Goal: Task Accomplishment & Management: Use online tool/utility

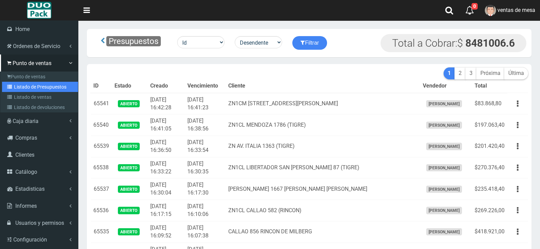
click at [16, 83] on link "Listado de Presupuestos" at bounding box center [40, 87] width 76 height 10
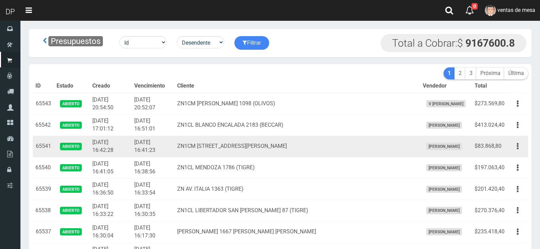
click at [230, 138] on td "ZN1CM [STREET_ADDRESS][PERSON_NAME]" at bounding box center [296, 146] width 245 height 21
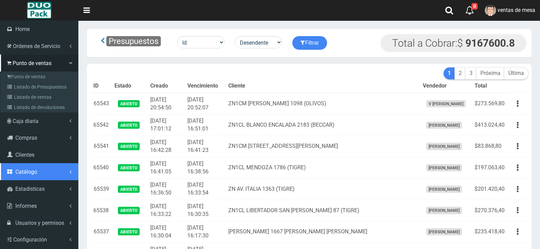
click at [34, 173] on span "Catálogo" at bounding box center [26, 171] width 22 height 6
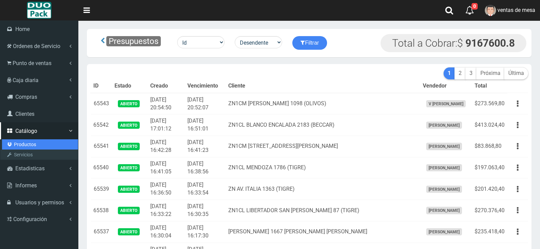
click at [38, 146] on link "Productos" at bounding box center [40, 144] width 76 height 10
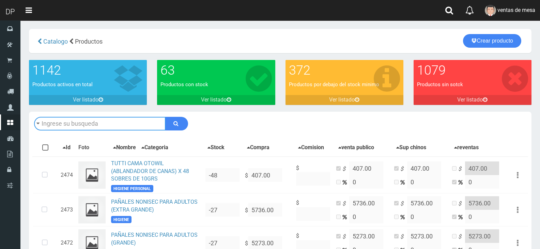
click at [138, 127] on input "text" at bounding box center [99, 124] width 131 height 14
type input "rasta"
click at [165, 117] on button "submit" at bounding box center [176, 124] width 23 height 14
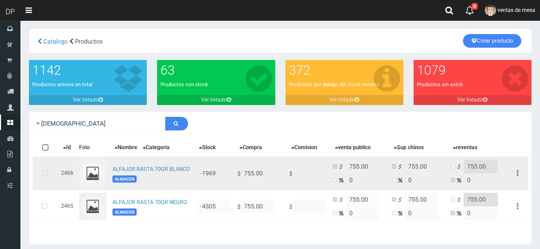
click at [50, 176] on icon at bounding box center [45, 173] width 18 height 22
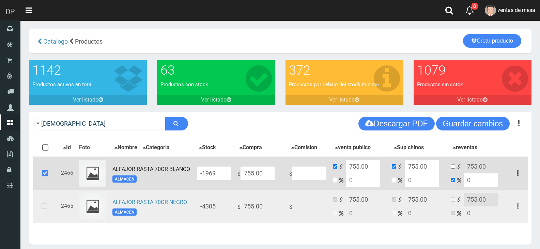
click at [47, 211] on icon at bounding box center [44, 206] width 18 height 22
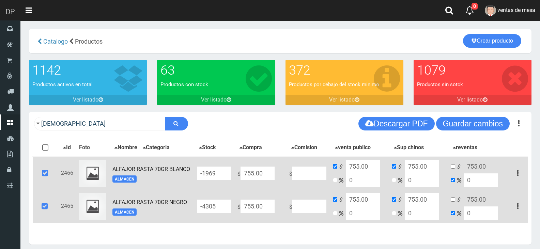
click at [251, 178] on input "755.00" at bounding box center [257, 173] width 34 height 14
type input "7"
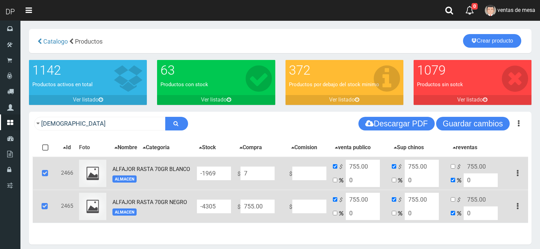
type input "7"
type input "770"
type input "77"
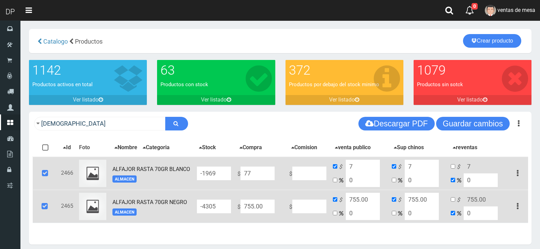
type input "77"
type input "770"
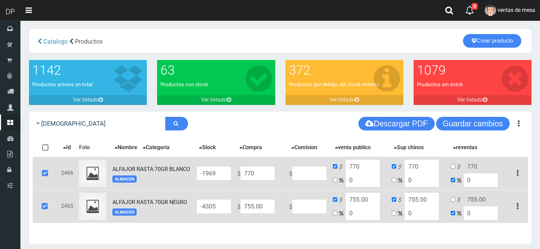
click at [261, 180] on input "755.00" at bounding box center [257, 173] width 34 height 14
type input "7"
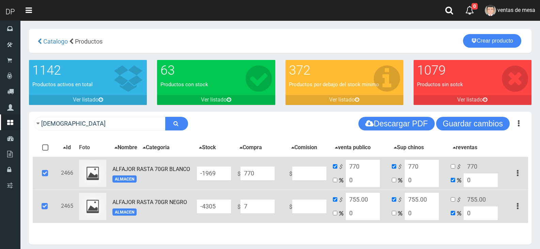
type input "7"
type input "77"
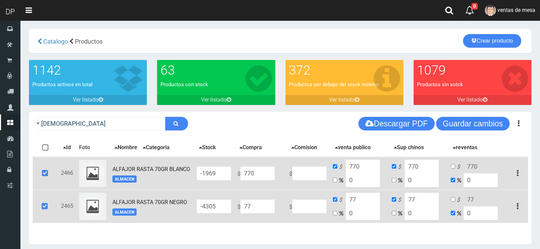
type input "770"
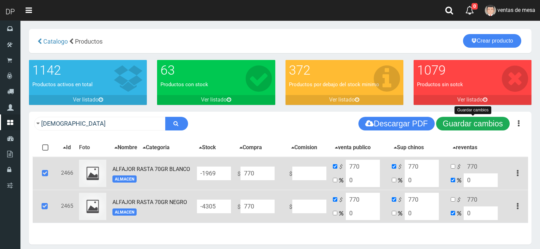
type input "770"
click at [476, 127] on button "Guardar cambios" at bounding box center [473, 124] width 74 height 14
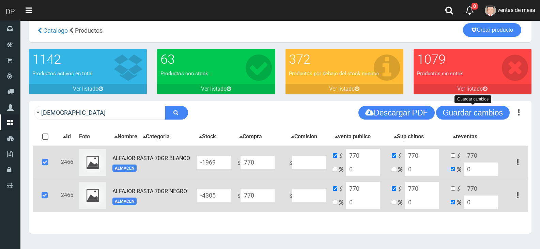
scroll to position [29, 0]
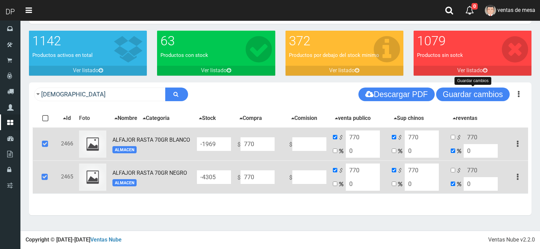
click at [49, 141] on icon at bounding box center [45, 144] width 18 height 22
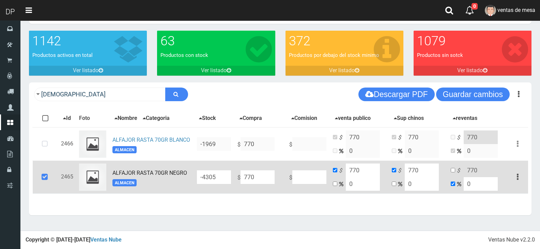
click at [47, 176] on icon at bounding box center [44, 177] width 18 height 22
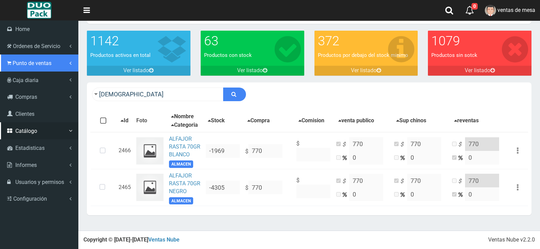
click at [21, 63] on span "Punto de ventas" at bounding box center [32, 63] width 39 height 6
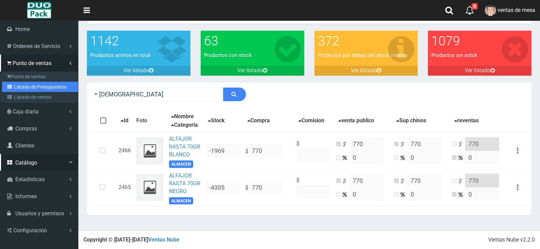
click at [42, 84] on link "Listado de Presupuestos" at bounding box center [40, 87] width 76 height 10
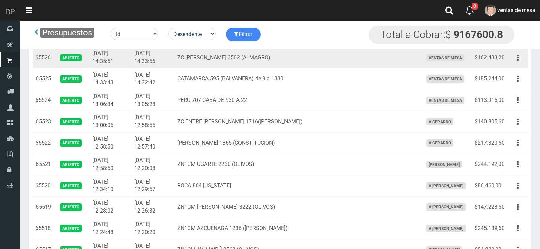
scroll to position [374, 0]
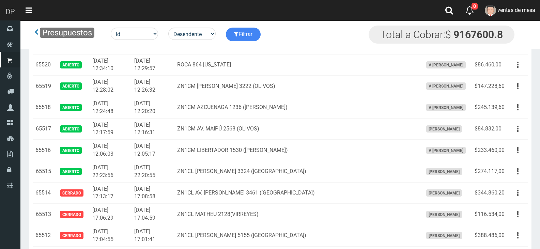
scroll to position [495, 0]
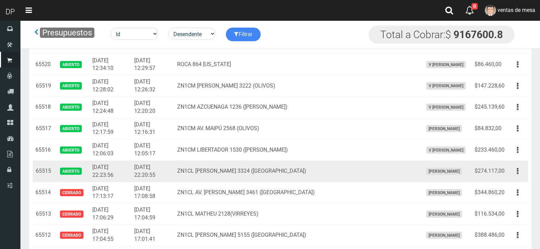
click at [504, 174] on td "$274.117,00" at bounding box center [488, 170] width 35 height 21
click at [512, 172] on button "button" at bounding box center [517, 171] width 15 height 12
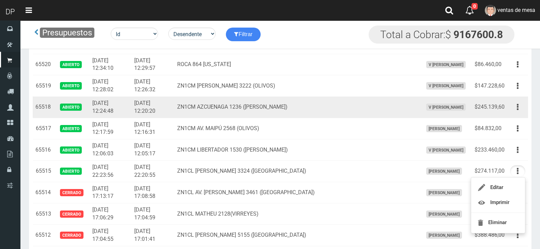
click at [371, 111] on td "ZN1CM AZCUENAGA 1236 (VICENTE LOPEZ)" at bounding box center [296, 106] width 245 height 21
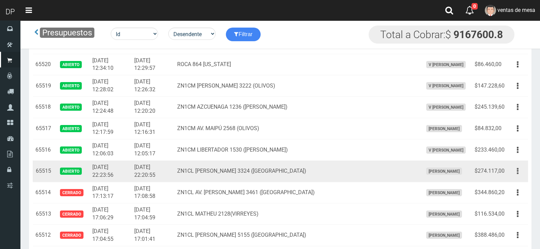
click at [513, 174] on button "button" at bounding box center [517, 171] width 15 height 12
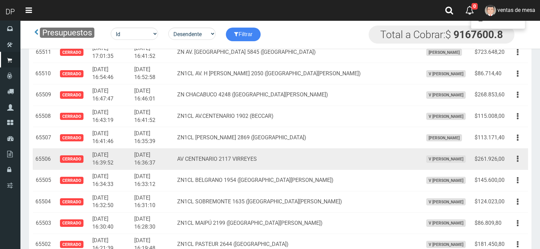
click at [249, 162] on td "AV CENTENARIO 2117 VIRREYES" at bounding box center [296, 158] width 245 height 21
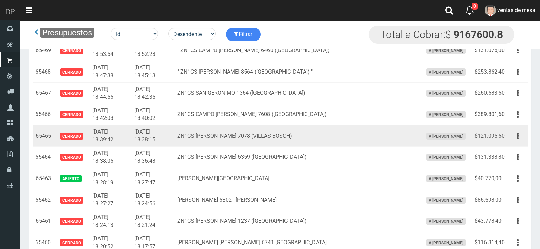
scroll to position [1618, 0]
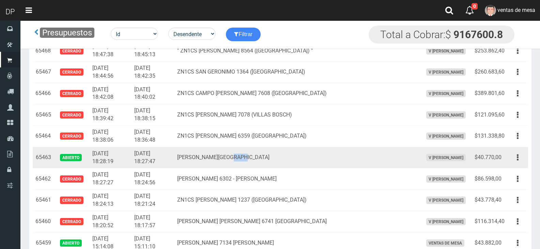
drag, startPoint x: 254, startPoint y: 157, endPoint x: 262, endPoint y: 158, distance: 8.9
click at [262, 158] on td "TEODORO PLAZA 3427 CIUDADELA" at bounding box center [296, 157] width 245 height 21
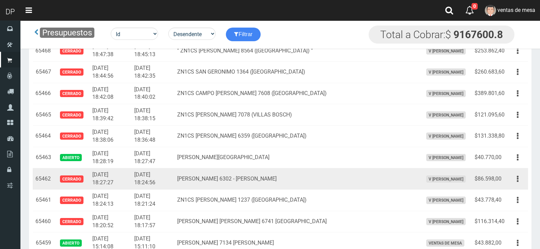
click at [264, 180] on td "Julio Besada 6302 - Martin Coronado" at bounding box center [296, 178] width 245 height 21
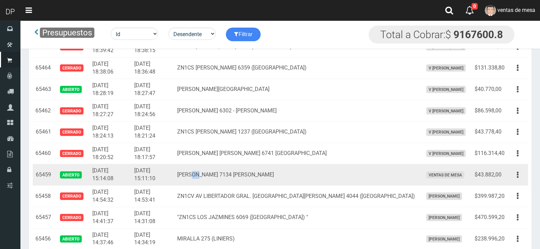
drag, startPoint x: 218, startPoint y: 173, endPoint x: 227, endPoint y: 170, distance: 10.0
click at [227, 170] on td "QUINTANA 7134 J.L.SUAREZ" at bounding box center [296, 174] width 245 height 21
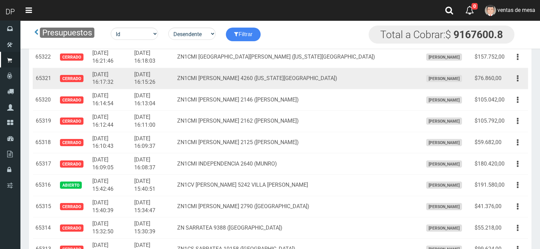
scroll to position [4716, 0]
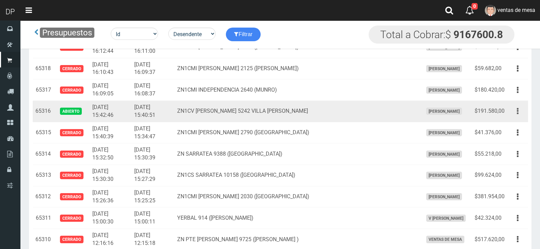
click at [521, 115] on button "button" at bounding box center [517, 111] width 15 height 12
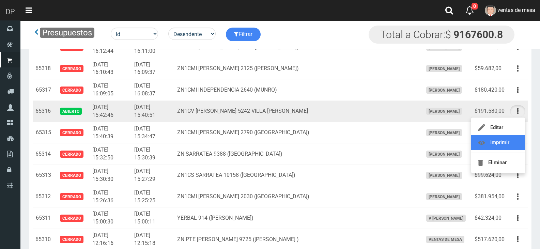
click at [513, 141] on link "Imprimir" at bounding box center [498, 142] width 54 height 15
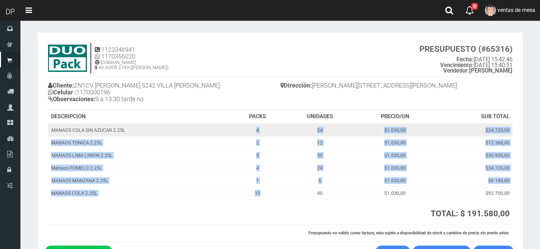
drag, startPoint x: 270, startPoint y: 193, endPoint x: 254, endPoint y: 124, distance: 70.7
click at [254, 124] on tbody "MANAOS COLA SIN AZUCAR 2.25L 4 24 $1.030,00 $24.720,00 MANAOS TONICA 2.25L 2 12…" at bounding box center [280, 162] width 464 height 76
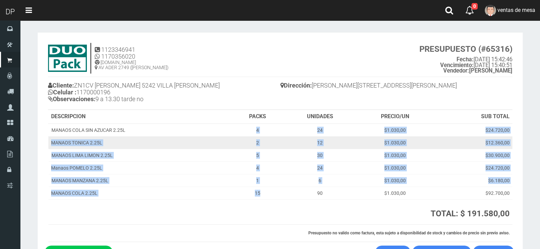
click at [254, 136] on tbody "MANAOS COLA SIN AZUCAR 2.25L 4 24 $1.030,00 $24.720,00 MANAOS TONICA 2.25L 2 12…" at bounding box center [280, 162] width 464 height 76
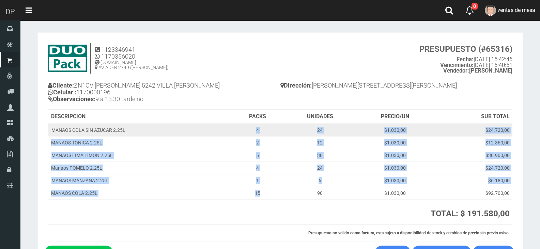
click at [254, 129] on td "4" at bounding box center [257, 130] width 52 height 13
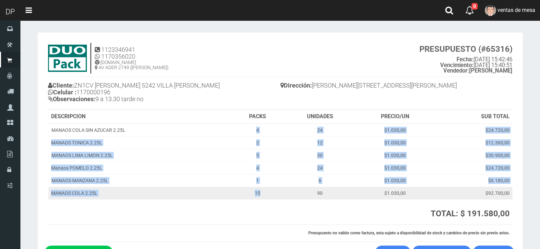
drag, startPoint x: 254, startPoint y: 129, endPoint x: 275, endPoint y: 189, distance: 63.7
click at [274, 193] on tbody "MANAOS COLA SIN AZUCAR 2.25L 4 24 $1.030,00 $24.720,00 MANAOS TONICA 2.25L 2 12…" at bounding box center [280, 162] width 464 height 76
click at [275, 189] on td "15" at bounding box center [257, 193] width 52 height 13
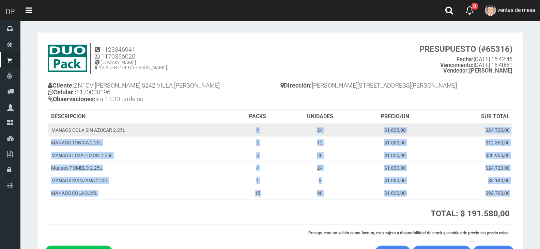
drag, startPoint x: 277, startPoint y: 212, endPoint x: 240, endPoint y: 128, distance: 92.3
click at [242, 128] on table "DESCRIPCION PACKS UNIDADES PRECIO/UN SUB TOTAL MANAOS COLA SIN AZUCAR 2.25L 4 2…" at bounding box center [280, 176] width 464 height 132
click at [239, 128] on td "4" at bounding box center [257, 130] width 52 height 13
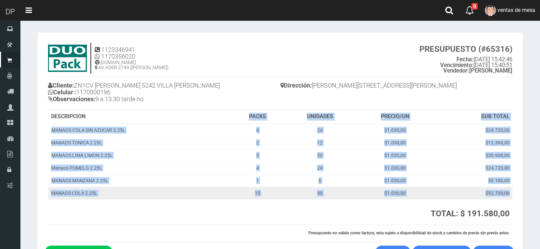
drag, startPoint x: 239, startPoint y: 116, endPoint x: 295, endPoint y: 198, distance: 99.8
click at [295, 201] on table "DESCRIPCION PACKS UNIDADES PRECIO/UN SUB TOTAL MANAOS COLA SIN AZUCAR 2.25L 4 2…" at bounding box center [280, 176] width 464 height 132
click at [295, 198] on td "90" at bounding box center [319, 193] width 73 height 13
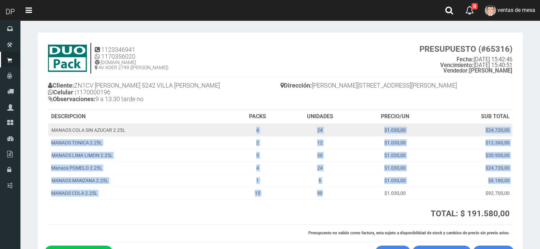
drag, startPoint x: 295, startPoint y: 198, endPoint x: 258, endPoint y: 131, distance: 76.8
click at [258, 131] on tbody "MANAOS COLA SIN AZUCAR 2.25L 4 24 $1.030,00 $24.720,00 MANAOS TONICA 2.25L 2 12…" at bounding box center [280, 162] width 464 height 76
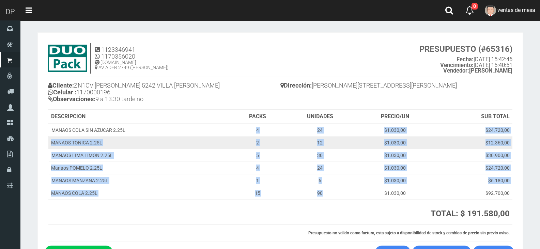
click at [253, 137] on td "2" at bounding box center [257, 142] width 52 height 13
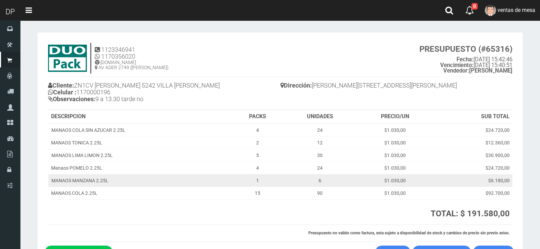
drag, startPoint x: 253, startPoint y: 137, endPoint x: 508, endPoint y: 177, distance: 258.4
click at [508, 177] on tbody "MANAOS COLA SIN AZUCAR 2.25L 4 24 $1.030,00 $24.720,00 MANAOS TONICA 2.25L 2 12…" at bounding box center [280, 162] width 464 height 76
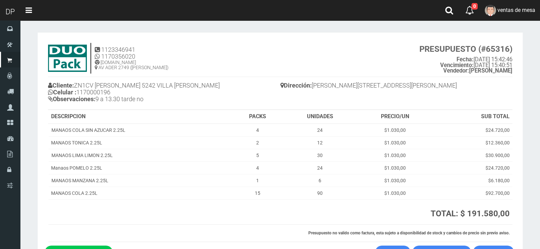
click at [173, 212] on th at bounding box center [165, 211] width 235 height 25
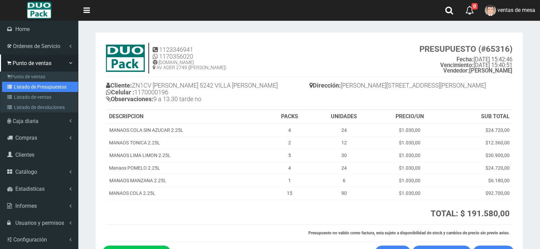
click at [24, 85] on link "Listado de Presupuestos" at bounding box center [40, 87] width 76 height 10
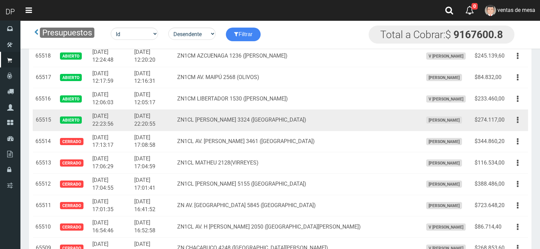
scroll to position [545, 0]
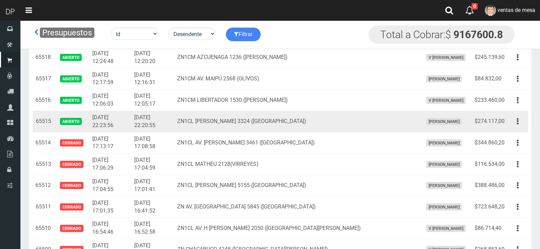
click at [526, 120] on td "Editar Imprimir Eliminar" at bounding box center [517, 121] width 21 height 21
click at [520, 123] on button "button" at bounding box center [517, 121] width 15 height 12
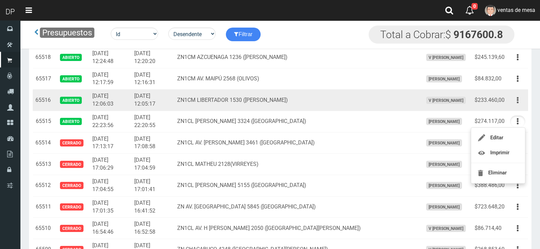
click at [514, 101] on button "button" at bounding box center [517, 100] width 15 height 12
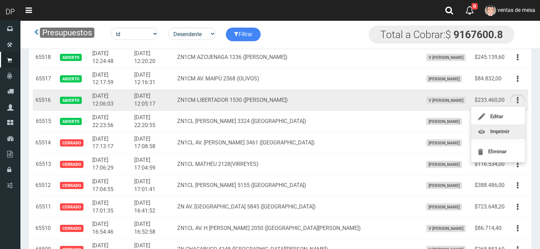
scroll to position [511, 0]
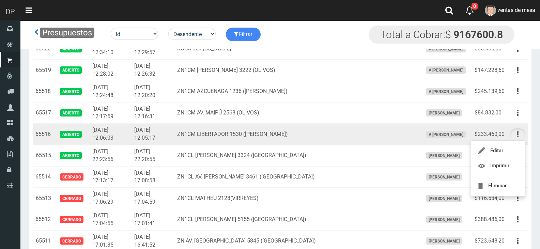
click at [512, 133] on button "button" at bounding box center [517, 134] width 15 height 12
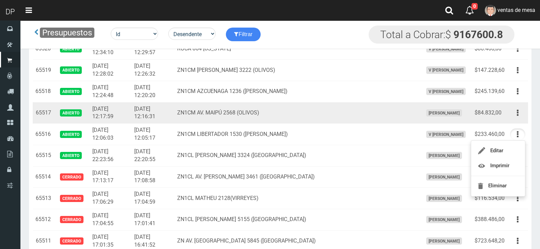
click at [517, 119] on td "Editar Imprimir Eliminar" at bounding box center [517, 112] width 21 height 21
click at [516, 110] on button "button" at bounding box center [517, 113] width 15 height 12
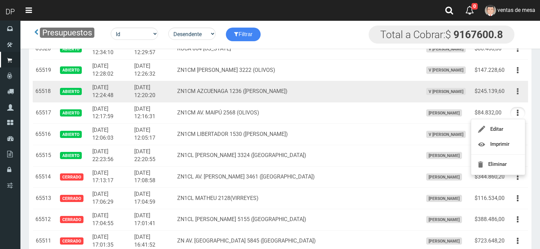
click at [518, 89] on button "button" at bounding box center [517, 91] width 15 height 12
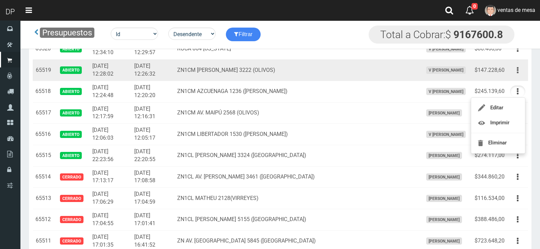
click at [519, 74] on button "button" at bounding box center [517, 70] width 15 height 12
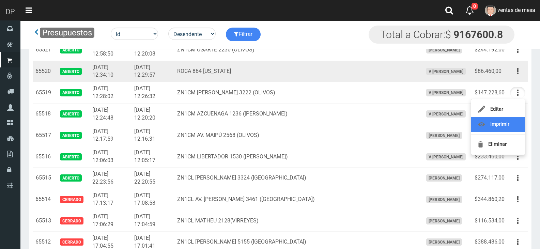
scroll to position [477, 0]
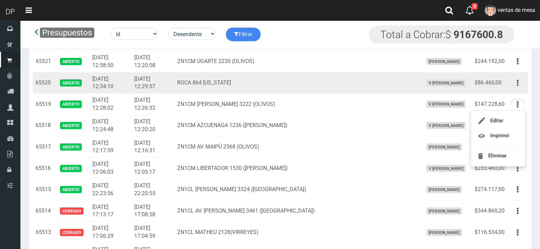
click at [519, 87] on button "button" at bounding box center [517, 83] width 15 height 12
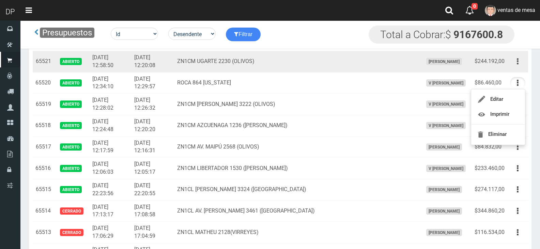
click at [516, 66] on button "button" at bounding box center [517, 61] width 15 height 12
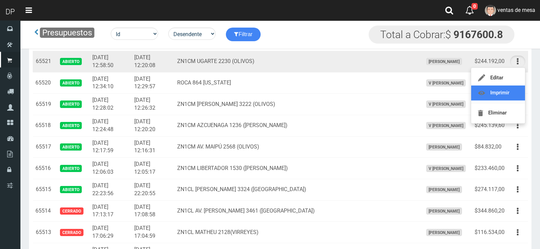
scroll to position [443, 0]
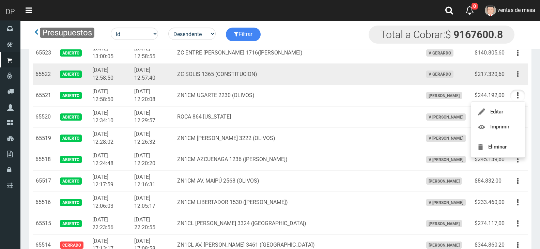
click at [514, 77] on button "button" at bounding box center [517, 74] width 15 height 12
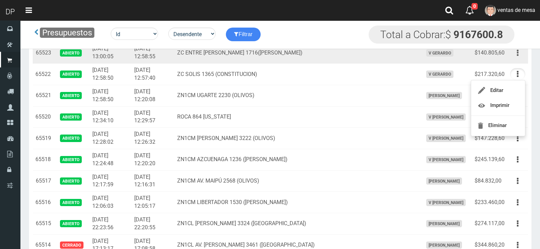
click at [518, 54] on button "button" at bounding box center [517, 53] width 15 height 12
click at [420, 50] on td "V GERARDO" at bounding box center [446, 52] width 52 height 21
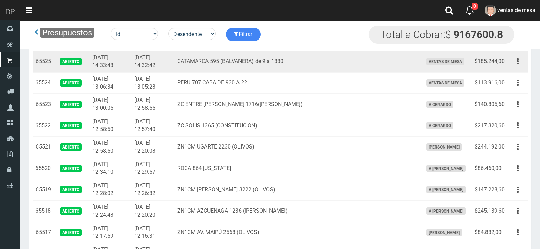
scroll to position [374, 0]
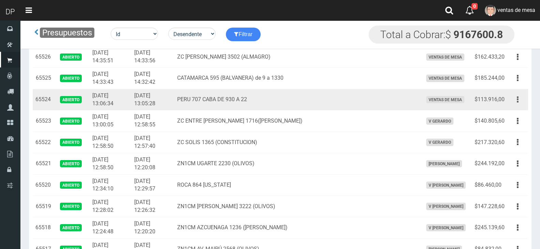
click at [511, 97] on button "button" at bounding box center [517, 100] width 15 height 12
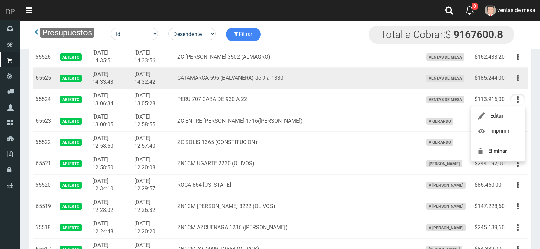
click at [521, 76] on button "button" at bounding box center [517, 78] width 15 height 12
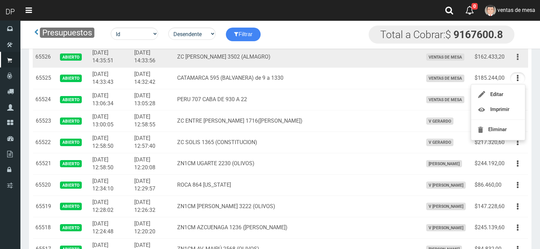
click at [519, 58] on button "button" at bounding box center [517, 57] width 15 height 12
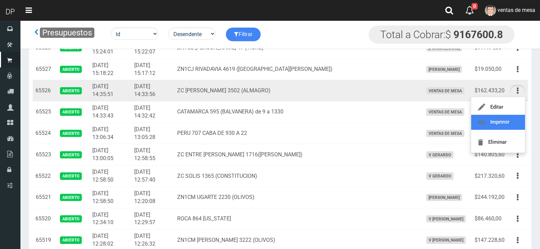
scroll to position [340, 0]
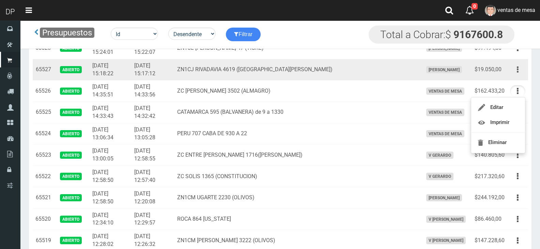
click at [513, 70] on button "button" at bounding box center [517, 70] width 15 height 12
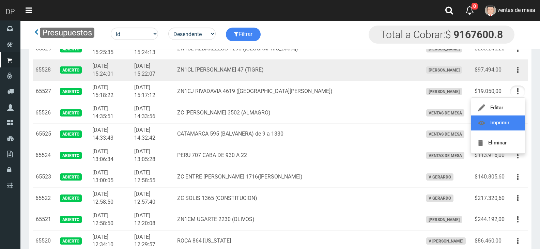
scroll to position [306, 0]
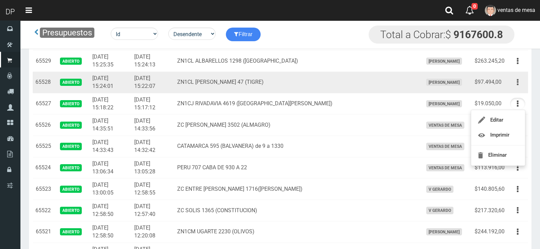
click at [520, 85] on button "button" at bounding box center [517, 82] width 15 height 12
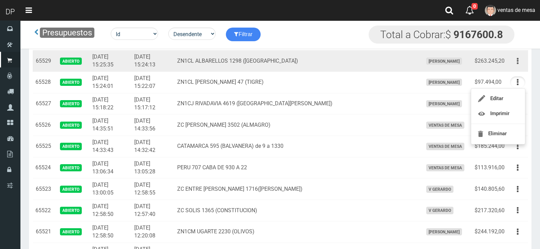
click at [520, 65] on button "button" at bounding box center [517, 61] width 15 height 12
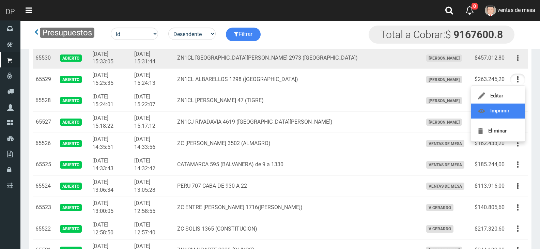
scroll to position [272, 0]
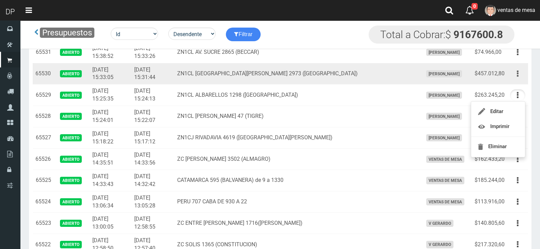
click at [522, 73] on button "button" at bounding box center [517, 74] width 15 height 12
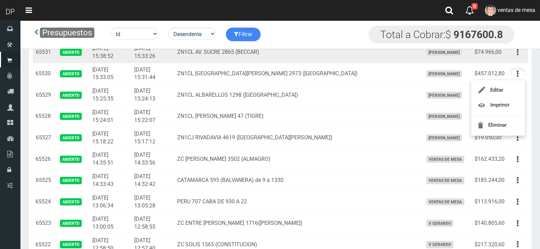
click at [521, 57] on button "button" at bounding box center [517, 52] width 15 height 12
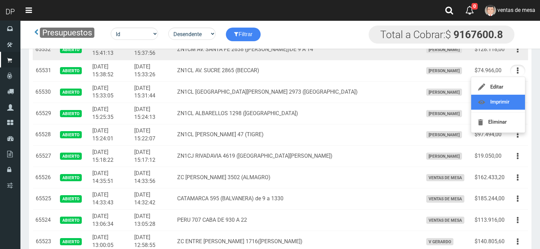
scroll to position [238, 0]
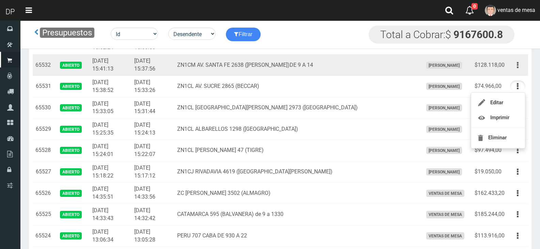
click at [517, 70] on icon "button" at bounding box center [517, 65] width 2 height 12
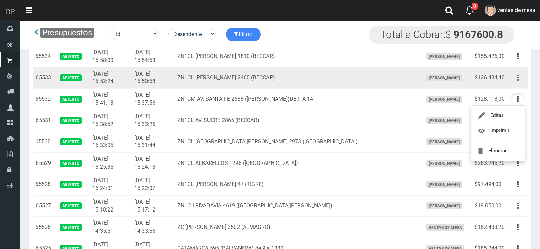
click at [515, 78] on button "button" at bounding box center [517, 78] width 15 height 12
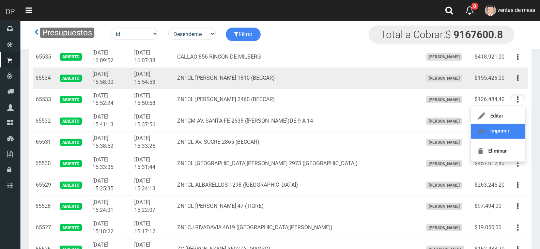
scroll to position [170, 0]
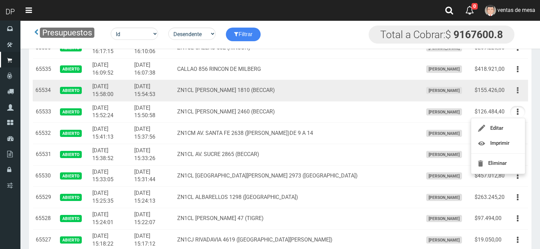
click at [516, 93] on icon "button" at bounding box center [517, 90] width 2 height 12
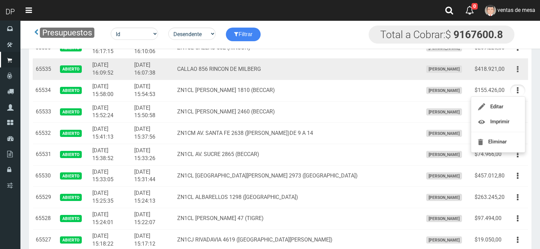
click at [518, 72] on button "button" at bounding box center [517, 69] width 15 height 12
click at [420, 74] on td "Betiana Paola Casco" at bounding box center [446, 69] width 52 height 21
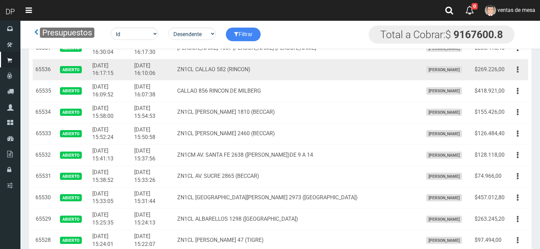
scroll to position [136, 0]
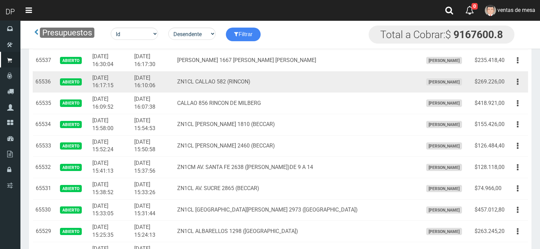
drag, startPoint x: 517, startPoint y: 85, endPoint x: 513, endPoint y: 94, distance: 9.5
click at [517, 85] on icon "button" at bounding box center [517, 82] width 2 height 12
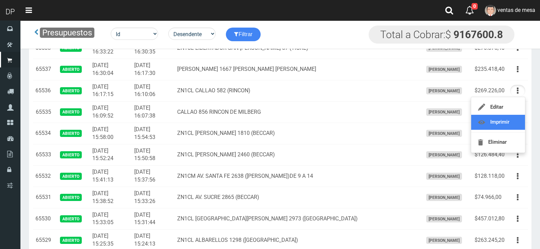
scroll to position [102, 0]
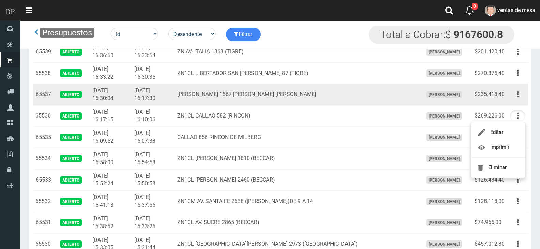
click at [520, 100] on div "Editar Imprimir Eliminar" at bounding box center [517, 95] width 15 height 12
click at [518, 96] on icon "button" at bounding box center [517, 95] width 2 height 12
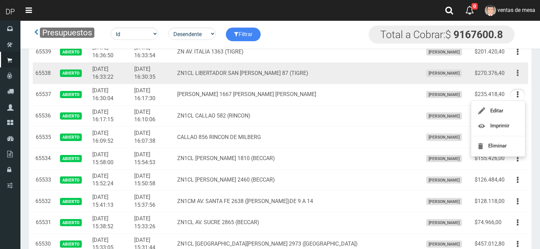
click at [517, 69] on icon "button" at bounding box center [517, 73] width 2 height 12
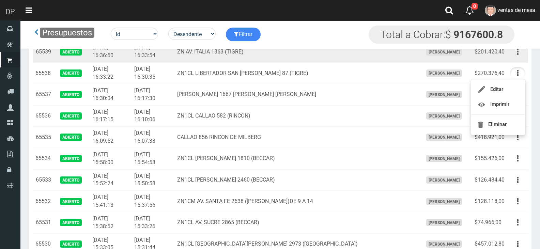
click at [518, 55] on button "button" at bounding box center [517, 52] width 15 height 12
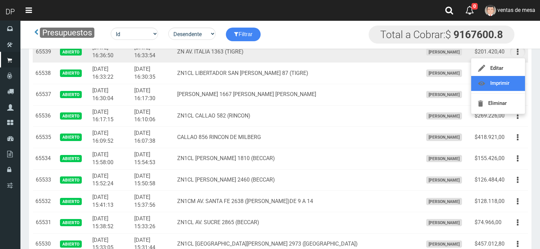
scroll to position [68, 0]
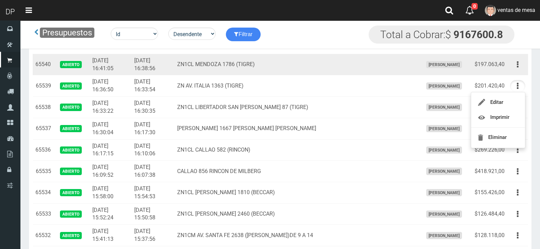
click at [514, 71] on td "Editar Imprimir Eliminar" at bounding box center [517, 64] width 21 height 21
click at [515, 65] on button "button" at bounding box center [517, 65] width 15 height 12
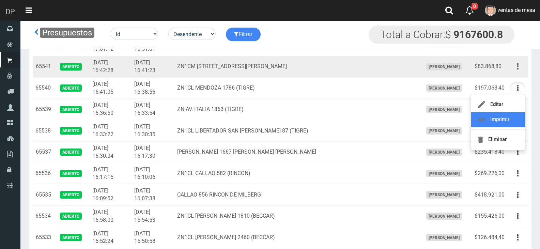
scroll to position [34, 0]
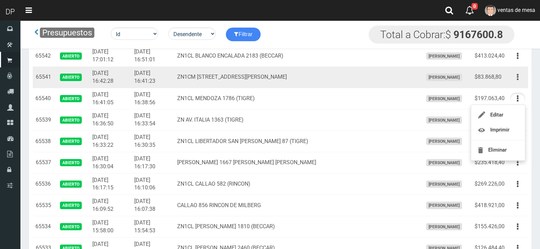
click at [519, 74] on button "button" at bounding box center [517, 77] width 15 height 12
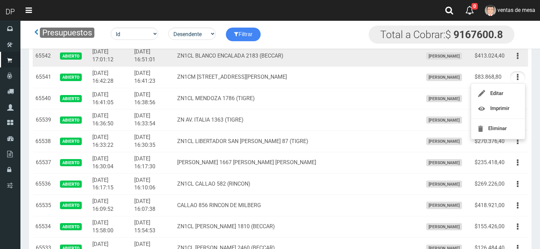
click at [518, 60] on button "button" at bounding box center [517, 56] width 15 height 12
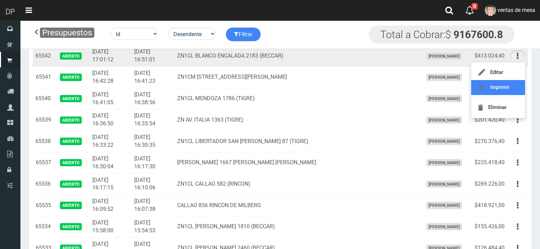
scroll to position [0, 0]
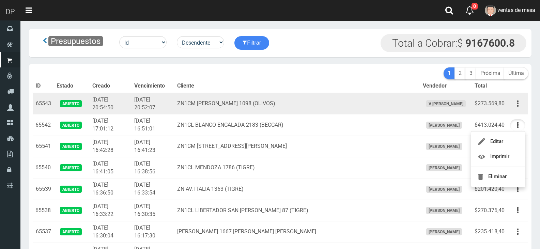
click at [521, 111] on td "Editar Imprimir Eliminar" at bounding box center [517, 103] width 21 height 21
click at [521, 105] on button "button" at bounding box center [517, 104] width 15 height 12
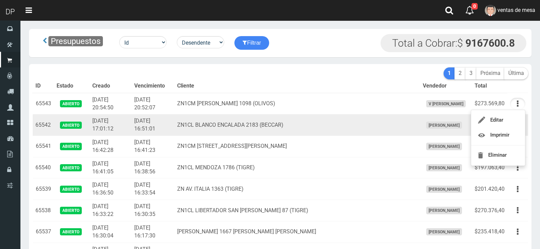
click at [318, 117] on td "ZN1CL BLANCO ENCALADA 2183 (BECCAR)" at bounding box center [296, 124] width 245 height 21
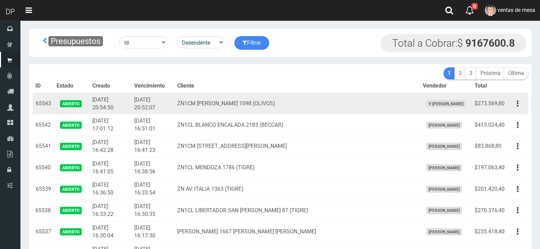
click at [315, 100] on td "ZN1CM [PERSON_NAME] 1098 (OLIVOS)" at bounding box center [296, 103] width 245 height 21
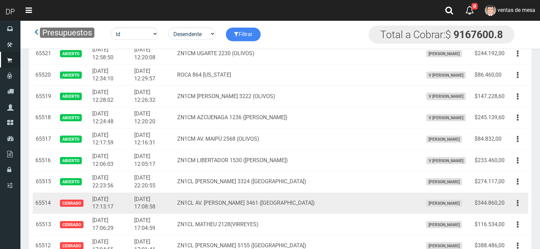
drag, startPoint x: 35, startPoint y: 103, endPoint x: 161, endPoint y: 211, distance: 166.1
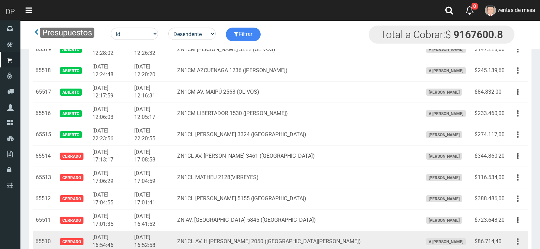
scroll to position [518, 0]
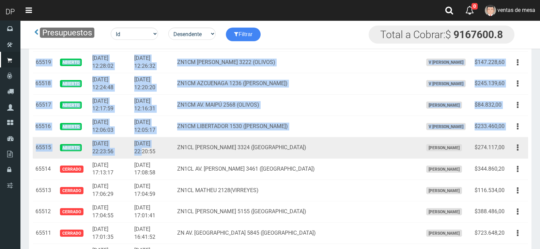
click at [174, 144] on td "2025-08-18 22:20:55" at bounding box center [152, 147] width 43 height 21
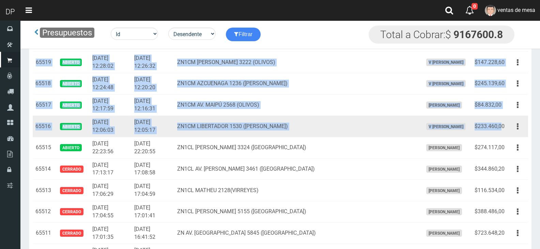
click at [500, 126] on td "$233.460,00" at bounding box center [488, 126] width 35 height 21
click at [506, 125] on td "$233.460,00" at bounding box center [488, 126] width 35 height 21
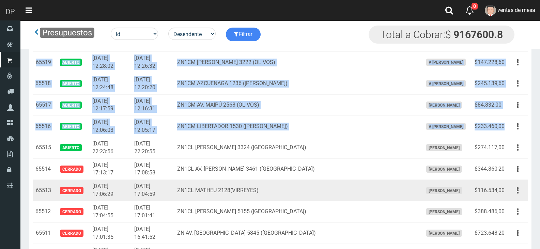
copy tbody "65543 Abierto 2025-08-19 20:54:50 2025-08-19 20:52:07 ZN1CM RICARDO GUTIÉRREZ 1…"
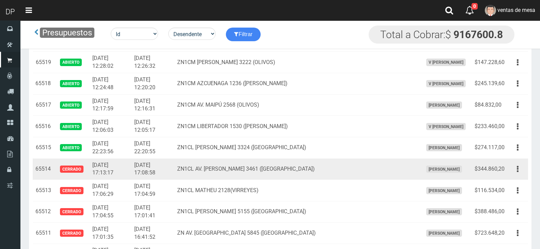
click at [290, 166] on td "ZN1CL AV. NICOLAS AVELLANEDA 3461 (VIRREYES)" at bounding box center [296, 168] width 245 height 21
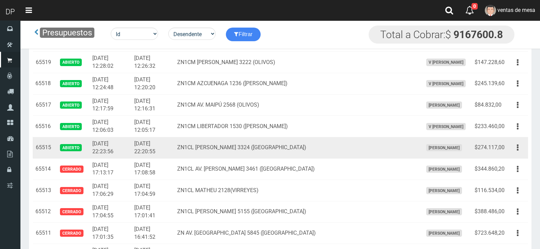
click at [289, 156] on td "ZN1CL AVELLANEDA 3324 (VIRREYES)" at bounding box center [296, 147] width 245 height 21
click at [98, 147] on td "2025-08-18 22:23:56" at bounding box center [111, 147] width 42 height 21
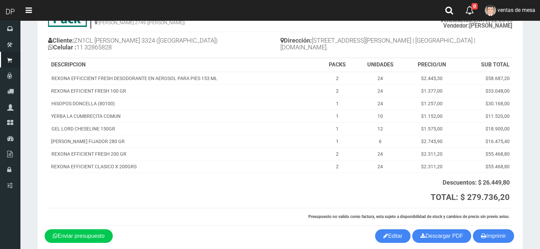
scroll to position [76, 0]
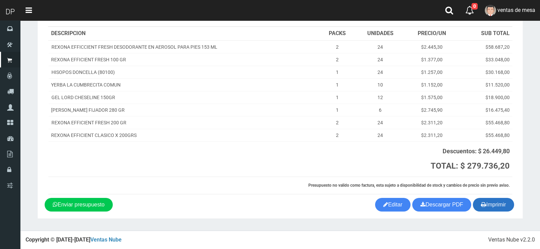
click at [505, 209] on button "Imprimir" at bounding box center [492, 205] width 41 height 14
click at [504, 205] on button "Imprimir" at bounding box center [492, 205] width 41 height 14
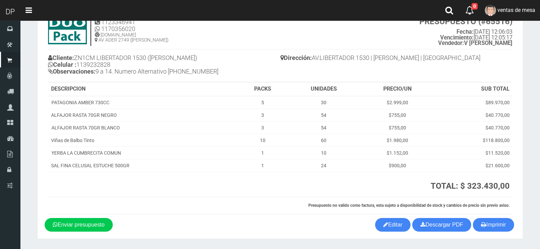
scroll to position [48, 0]
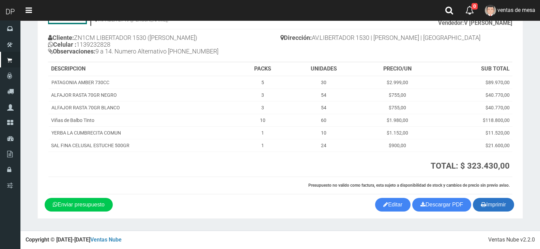
click at [492, 202] on button "Imprimir" at bounding box center [492, 205] width 41 height 14
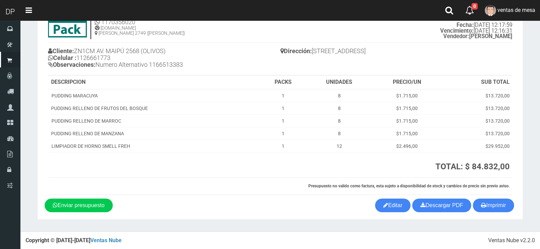
scroll to position [35, 0]
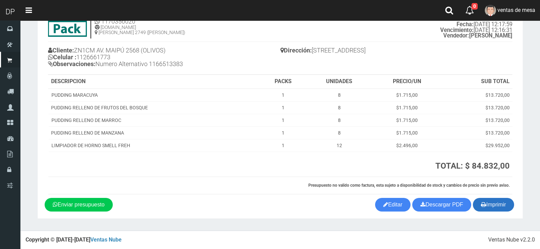
click at [485, 202] on button "Imprimir" at bounding box center [492, 205] width 41 height 14
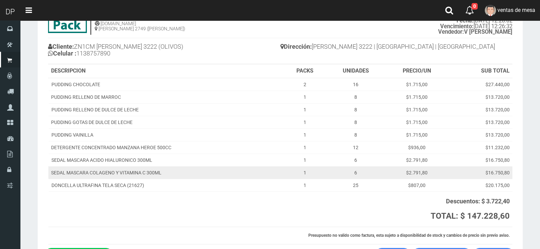
scroll to position [89, 0]
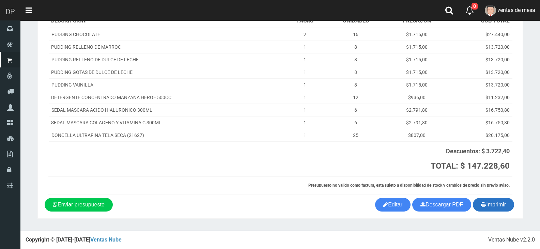
drag, startPoint x: 489, startPoint y: 198, endPoint x: 490, endPoint y: 202, distance: 3.5
click at [490, 200] on button "Imprimir" at bounding box center [492, 205] width 41 height 14
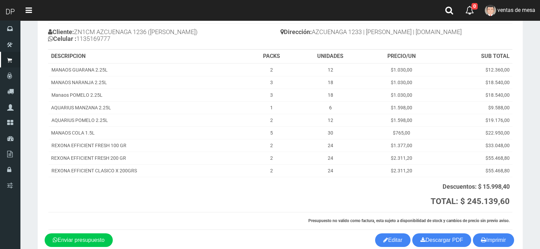
scroll to position [89, 0]
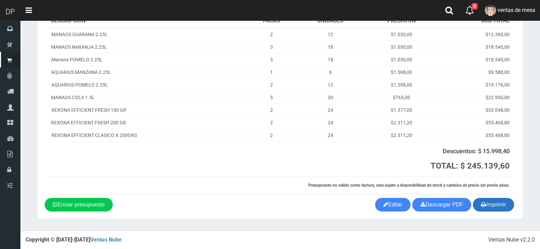
click at [496, 200] on button "Imprimir" at bounding box center [492, 205] width 41 height 14
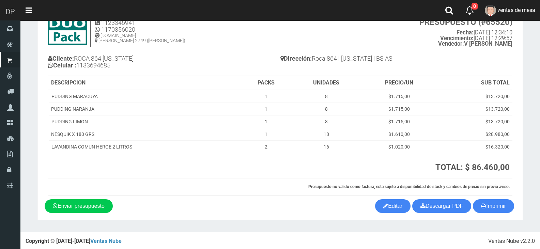
scroll to position [28, 0]
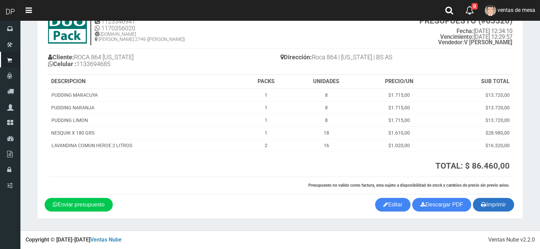
click at [498, 211] on button "Imprimir" at bounding box center [492, 205] width 41 height 14
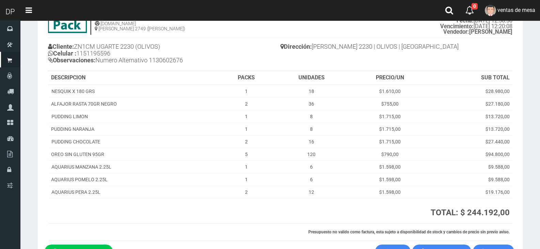
scroll to position [85, 0]
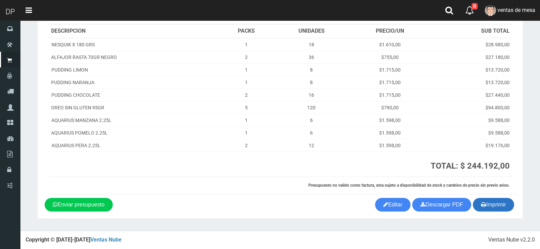
click at [495, 207] on button "Imprimir" at bounding box center [492, 205] width 41 height 14
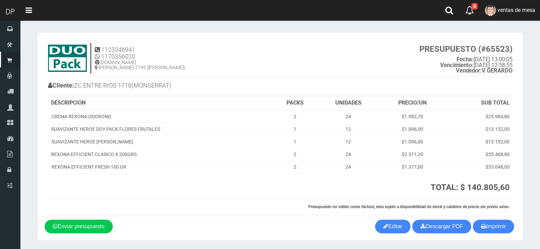
scroll to position [21, 0]
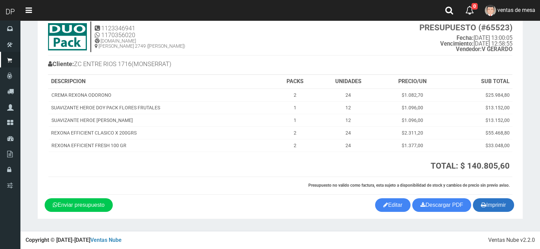
click at [493, 207] on button "Imprimir" at bounding box center [492, 205] width 41 height 14
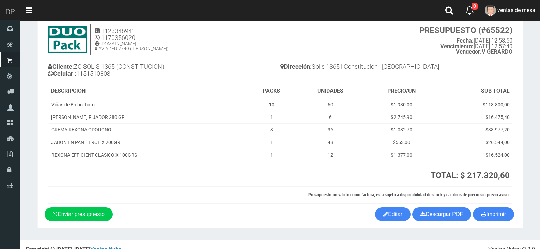
scroll to position [28, 0]
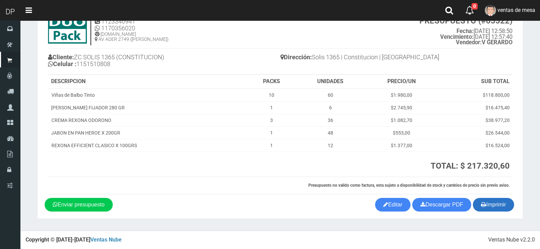
click at [507, 207] on button "Imprimir" at bounding box center [492, 205] width 41 height 14
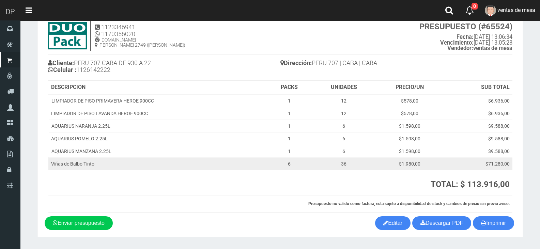
scroll to position [41, 0]
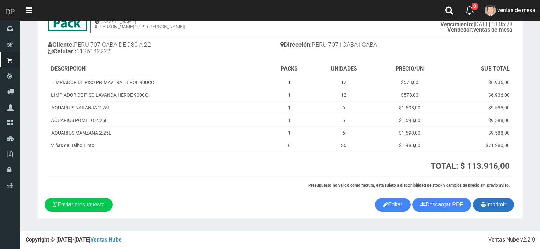
click at [501, 200] on button "Imprimir" at bounding box center [492, 205] width 41 height 14
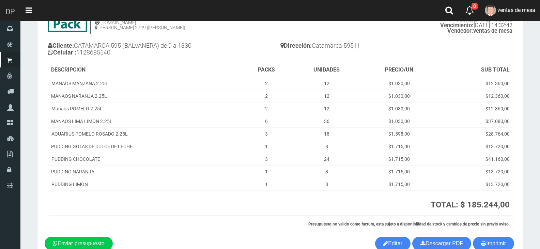
scroll to position [79, 0]
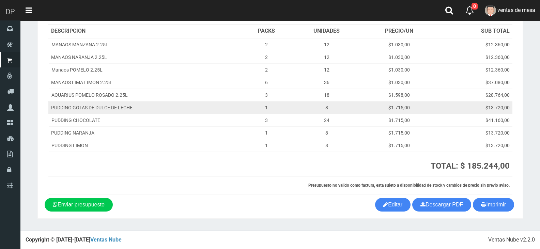
click at [482, 106] on td "$13.720,00" at bounding box center [474, 107] width 76 height 13
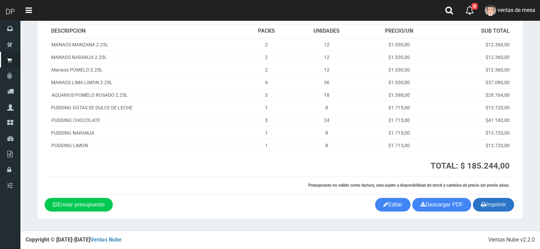
click at [478, 205] on button "Imprimir" at bounding box center [492, 205] width 41 height 14
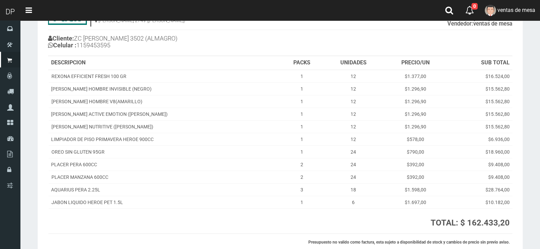
scroll to position [104, 0]
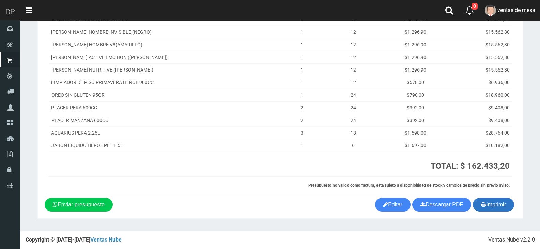
click at [488, 209] on button "Imprimir" at bounding box center [492, 205] width 41 height 14
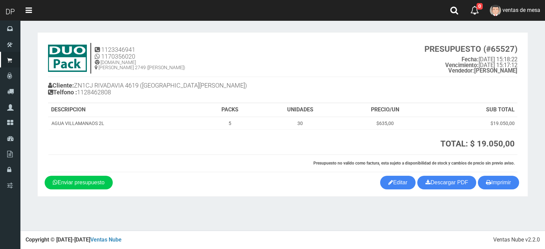
drag, startPoint x: 391, startPoint y: 95, endPoint x: 438, endPoint y: 133, distance: 60.0
click at [391, 95] on div "Cliente: ZN1CJ RIVADAVIA 4619 (SAN MARTIN) Telfono : 1128462808" at bounding box center [282, 90] width 469 height 26
click at [510, 180] on button "Imprimir" at bounding box center [498, 183] width 41 height 14
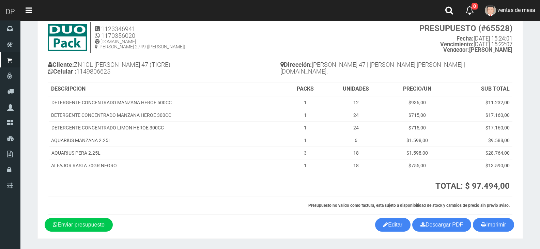
scroll to position [41, 0]
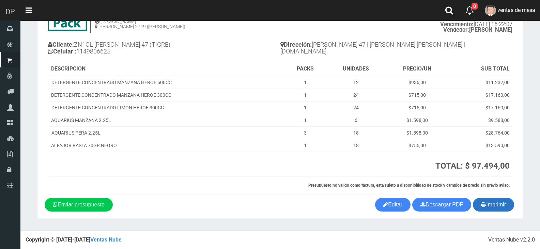
click at [493, 203] on button "Imprimir" at bounding box center [492, 205] width 41 height 14
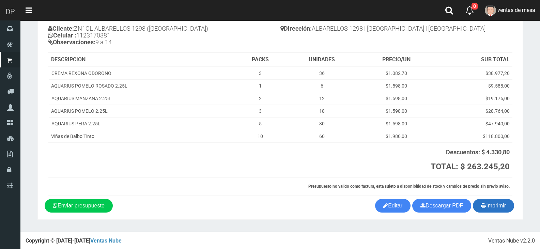
scroll to position [58, 0]
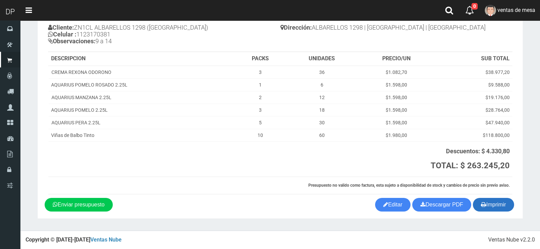
click at [488, 201] on button "Imprimir" at bounding box center [492, 205] width 41 height 14
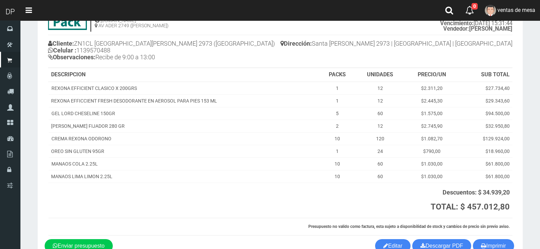
scroll to position [83, 0]
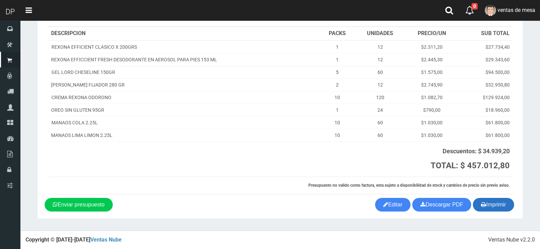
drag, startPoint x: 518, startPoint y: 211, endPoint x: 499, endPoint y: 206, distance: 19.8
click at [517, 211] on section "1123346941 1170356020 [DOMAIN_NAME] AV ADER 2749 ([PERSON_NAME]) PRESUPUESTO (#…" at bounding box center [279, 83] width 485 height 269
click at [499, 206] on button "Imprimir" at bounding box center [492, 205] width 41 height 14
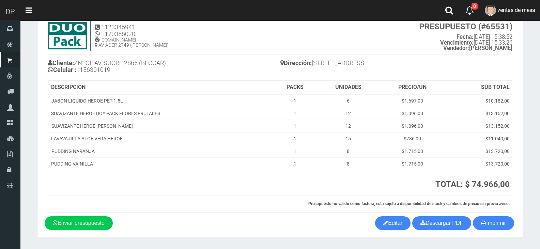
scroll to position [41, 0]
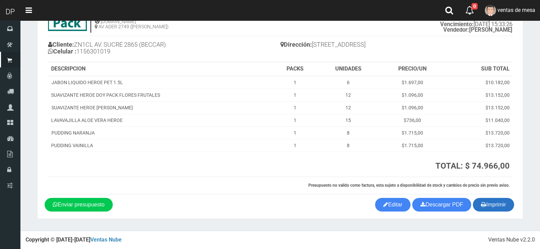
click at [504, 207] on button "Imprimir" at bounding box center [492, 205] width 41 height 14
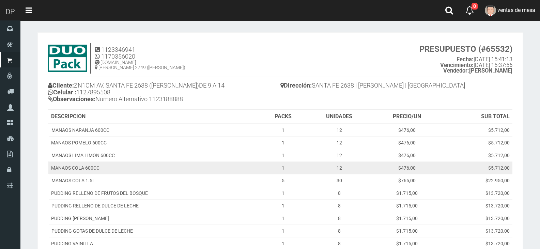
scroll to position [111, 0]
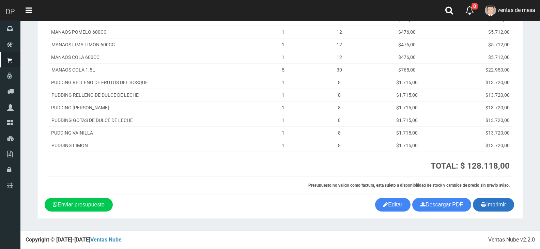
click at [492, 204] on button "Imprimir" at bounding box center [492, 205] width 41 height 14
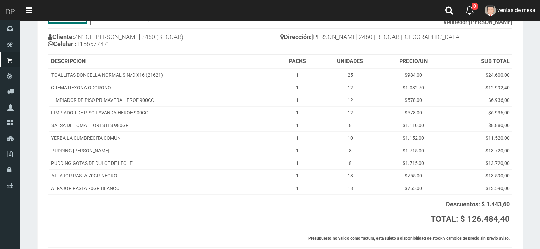
scroll to position [101, 0]
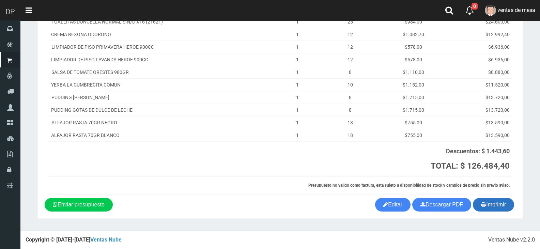
click at [488, 208] on button "Imprimir" at bounding box center [492, 205] width 41 height 14
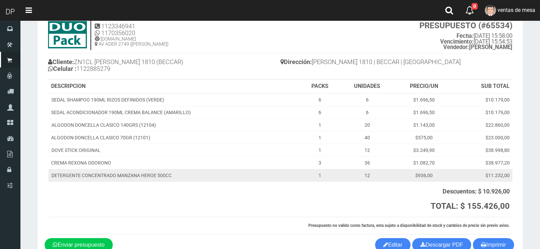
scroll to position [64, 0]
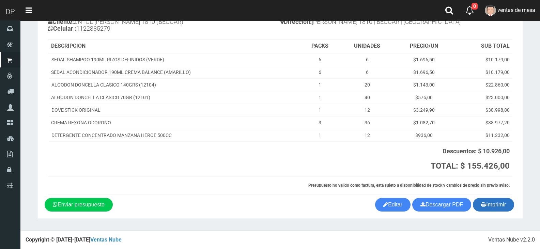
click at [510, 203] on button "Imprimir" at bounding box center [492, 205] width 41 height 14
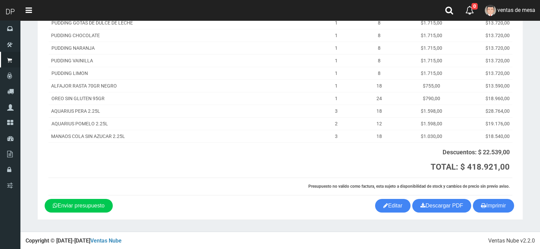
scroll to position [253, 0]
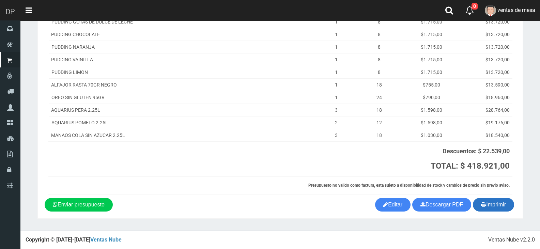
click at [486, 205] on button "Imprimir" at bounding box center [492, 205] width 41 height 14
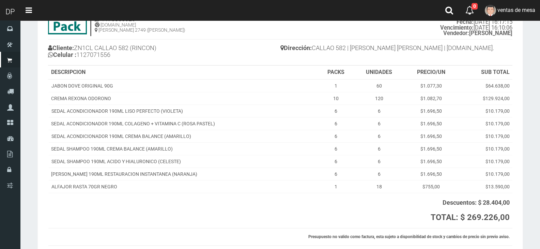
scroll to position [89, 0]
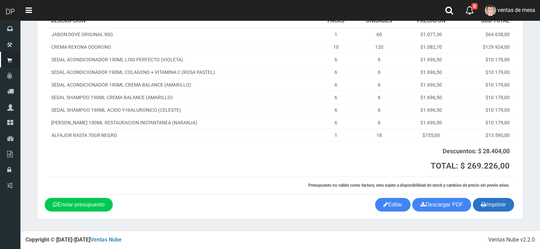
click at [477, 203] on button "Imprimir" at bounding box center [492, 205] width 41 height 14
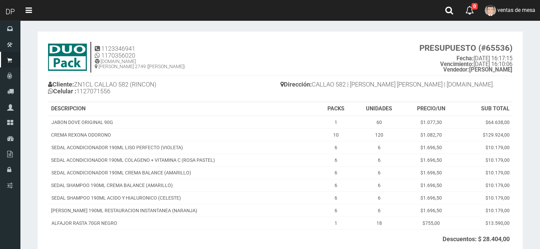
scroll to position [0, 0]
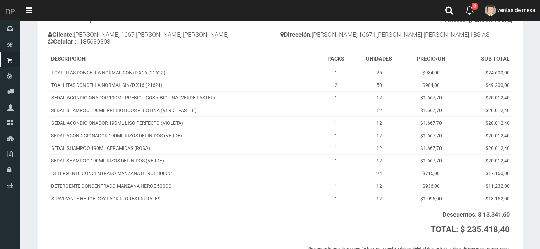
scroll to position [114, 0]
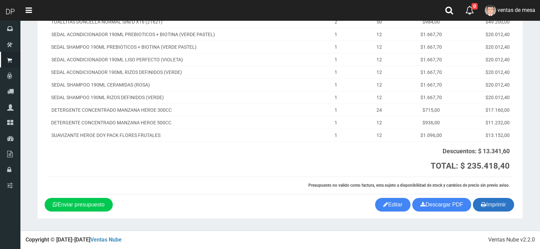
click at [495, 207] on button "Imprimir" at bounding box center [492, 205] width 41 height 14
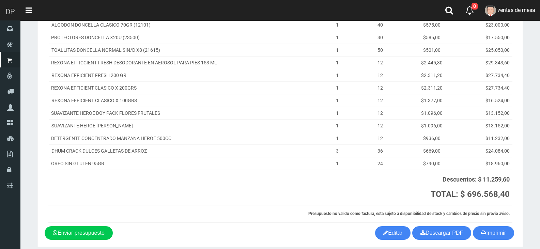
scroll to position [303, 0]
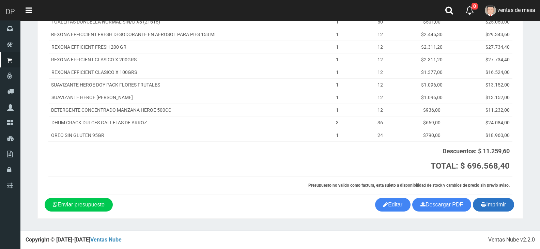
click at [490, 210] on button "Imprimir" at bounding box center [492, 205] width 41 height 14
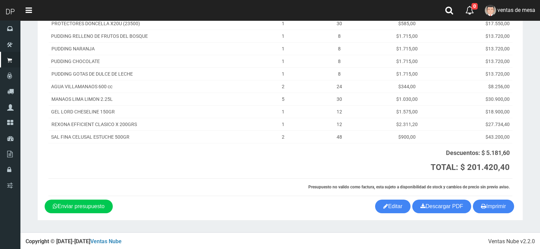
scroll to position [108, 0]
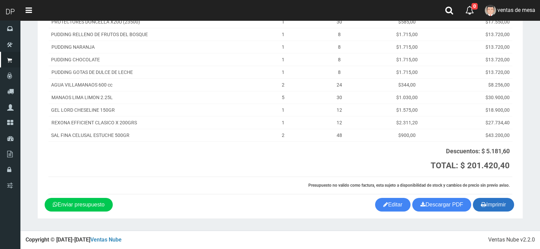
click at [497, 209] on button "Imprimir" at bounding box center [492, 205] width 41 height 14
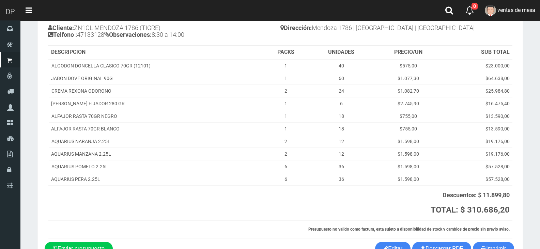
scroll to position [101, 0]
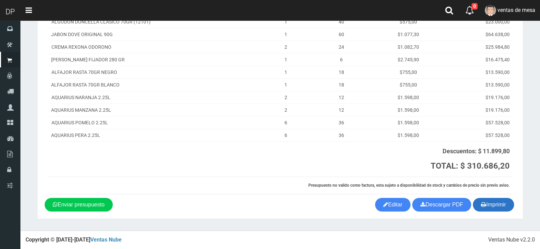
click at [499, 204] on button "Imprimir" at bounding box center [492, 205] width 41 height 14
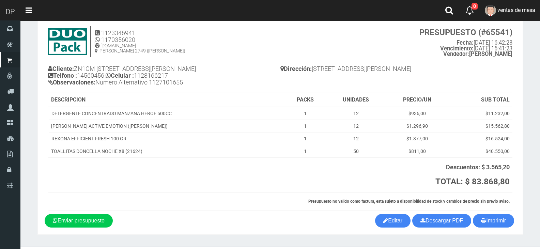
scroll to position [33, 0]
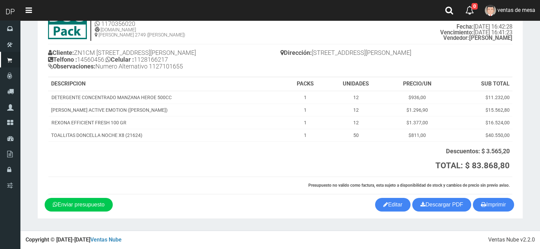
click at [491, 197] on div "1123346941 1170356020 WWW.DUOPACKS.COM.AR AV ADER 2749 (MUNRO) PRESUPUESTO (#65…" at bounding box center [280, 102] width 471 height 191
click at [491, 202] on button "Imprimir" at bounding box center [492, 205] width 41 height 14
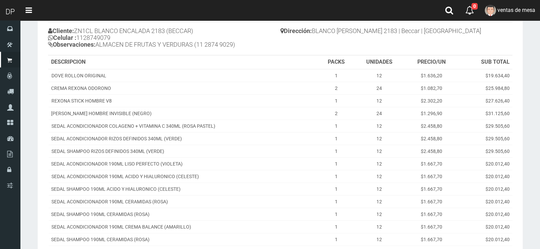
scroll to position [209, 0]
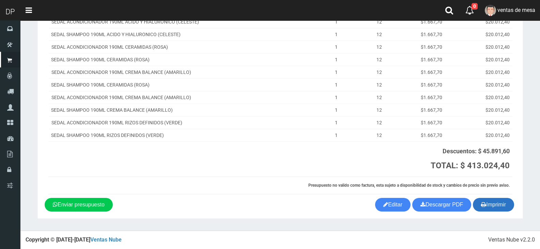
click at [498, 205] on button "Imprimir" at bounding box center [492, 205] width 41 height 14
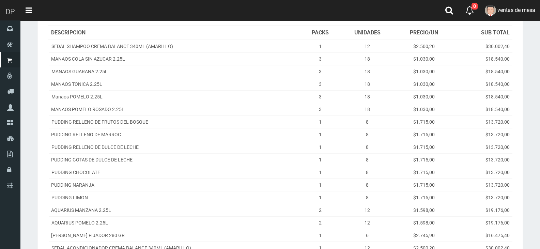
scroll to position [190, 0]
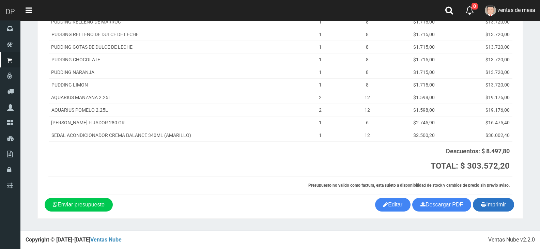
click at [488, 202] on button "Imprimir" at bounding box center [492, 205] width 41 height 14
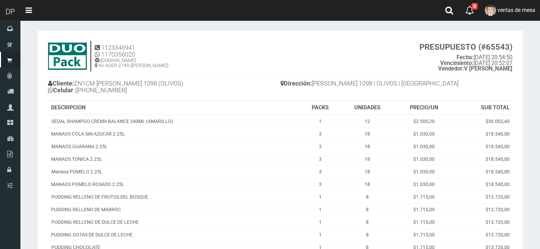
scroll to position [0, 0]
